Goal: Information Seeking & Learning: Learn about a topic

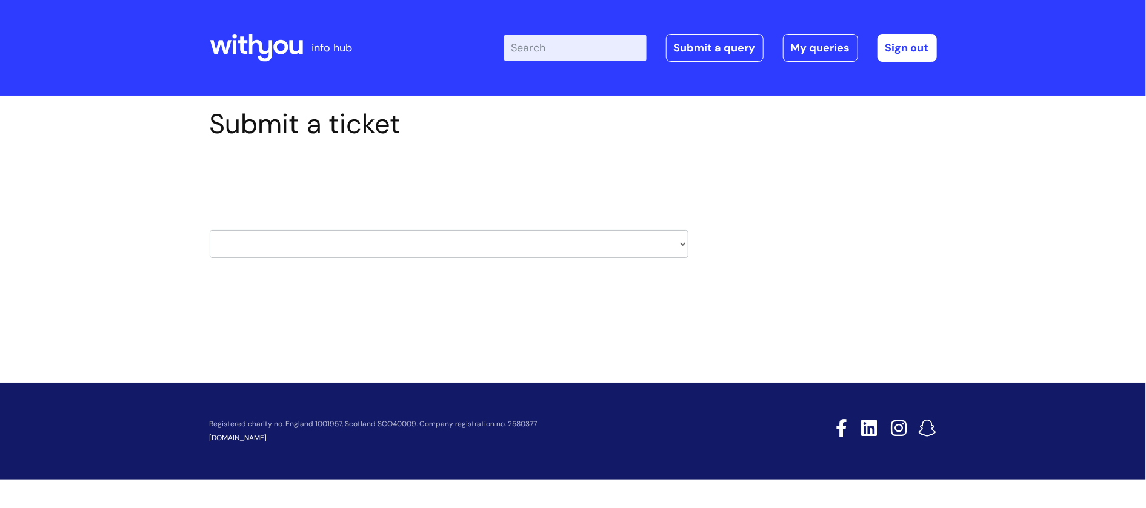
click at [275, 48] on icon at bounding box center [280, 47] width 15 height 15
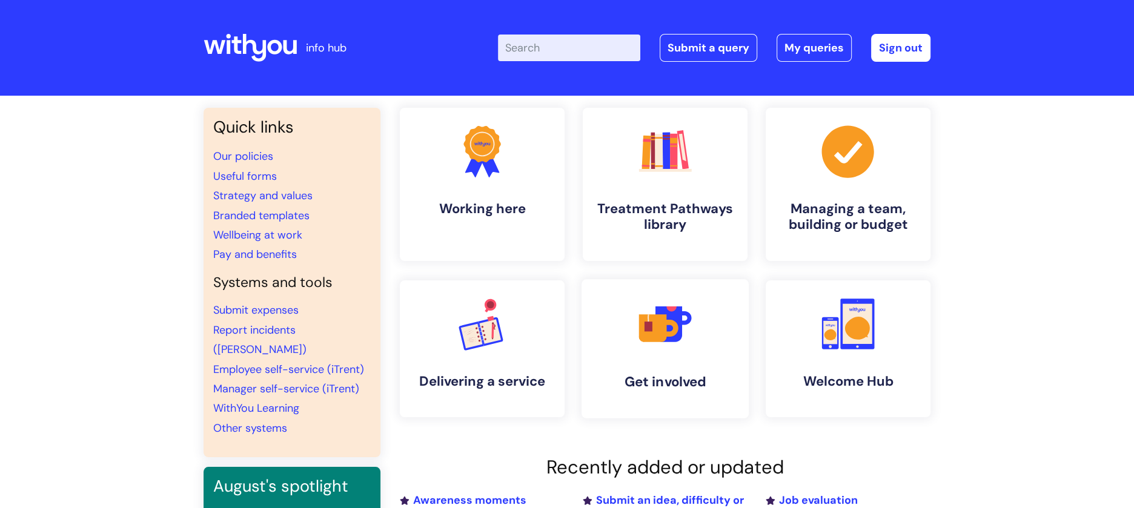
click at [671, 374] on h4 "Get involved" at bounding box center [665, 382] width 148 height 16
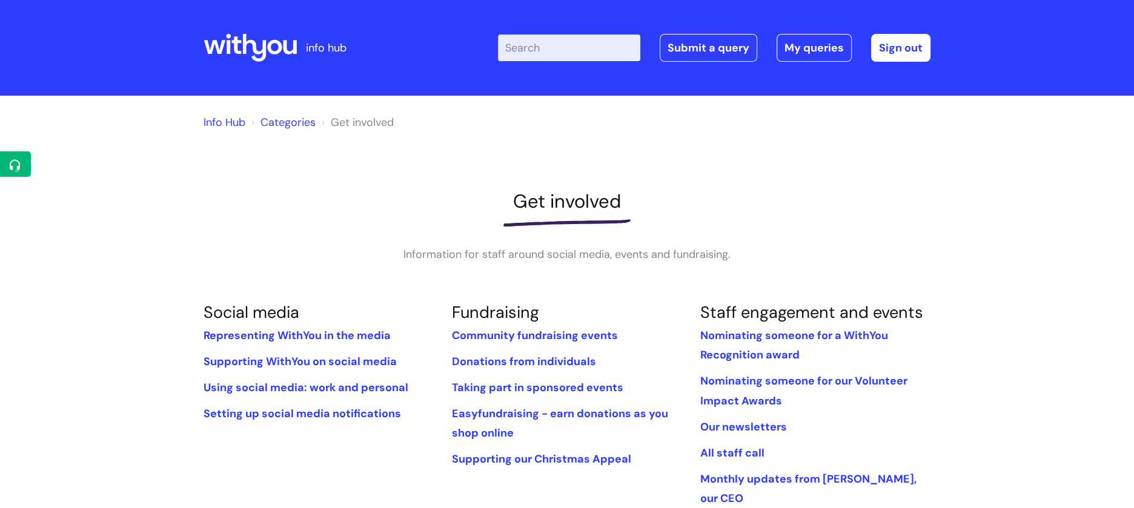
scroll to position [445, 0]
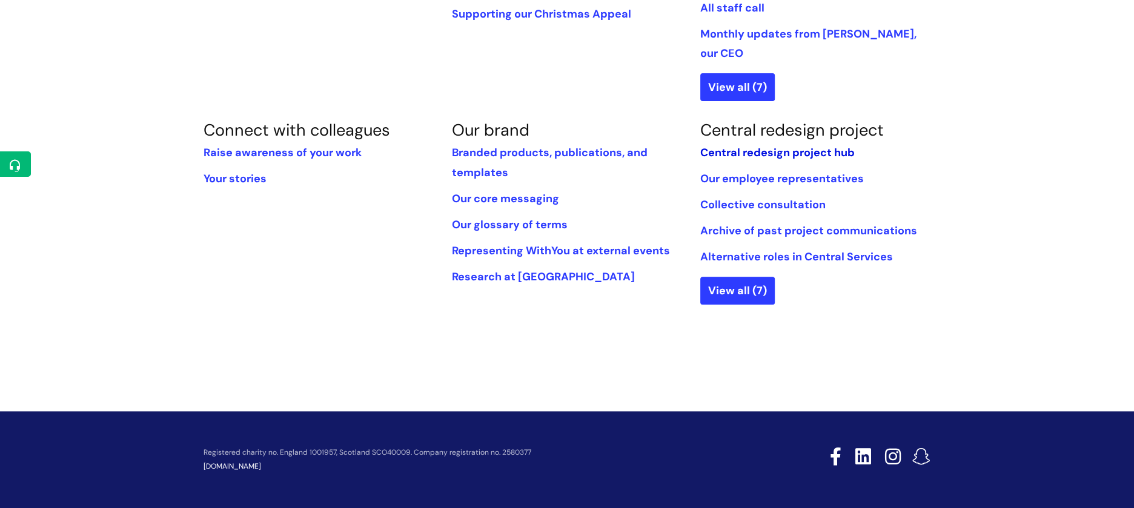
click at [774, 145] on link "Central redesign project hub" at bounding box center [777, 152] width 155 height 15
